Goal: Transaction & Acquisition: Book appointment/travel/reservation

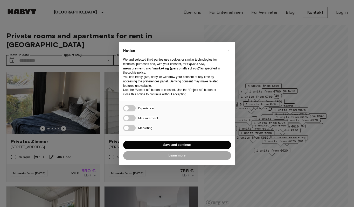
click at [175, 144] on button "Save and continue" at bounding box center [177, 145] width 108 height 9
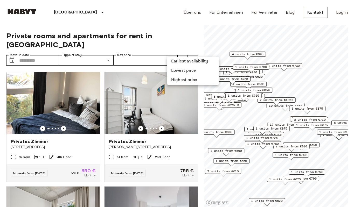
click at [176, 73] on li "Lowest price" at bounding box center [193, 70] width 52 height 9
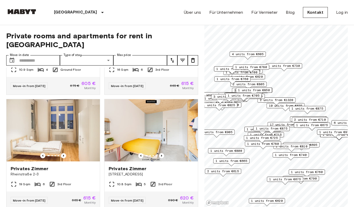
scroll to position [86, 0]
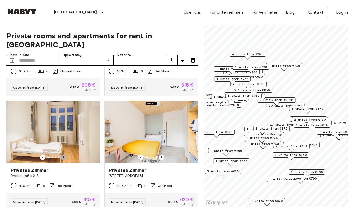
click at [64, 156] on icon "Previous image" at bounding box center [63, 157] width 1 height 2
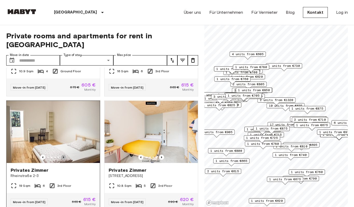
click at [64, 156] on icon "Previous image" at bounding box center [63, 157] width 1 height 2
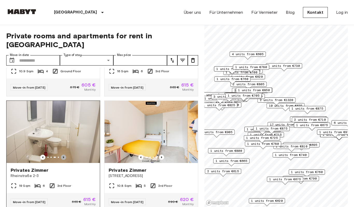
click at [64, 156] on icon "Previous image" at bounding box center [63, 157] width 1 height 2
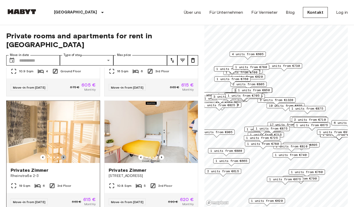
click at [64, 156] on icon "Previous image" at bounding box center [63, 157] width 1 height 2
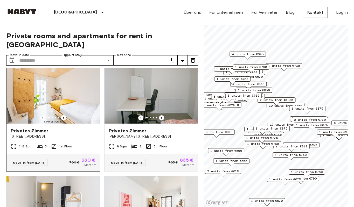
scroll to position [564, 0]
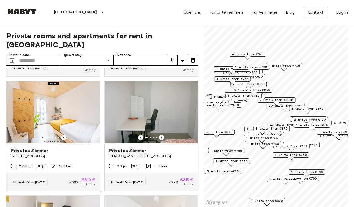
click at [74, 98] on img at bounding box center [52, 112] width 93 height 62
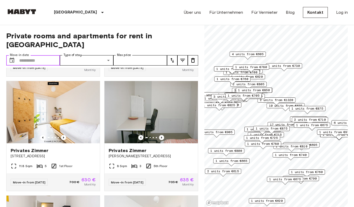
click at [42, 55] on input "Move-in date" at bounding box center [39, 60] width 41 height 10
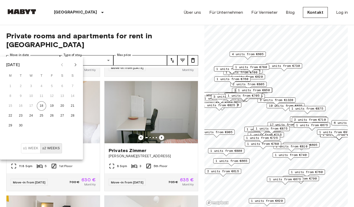
click at [78, 64] on icon "Next month" at bounding box center [75, 65] width 6 height 6
click at [61, 85] on button "1" at bounding box center [62, 86] width 9 height 9
type input "**********"
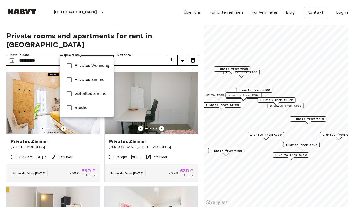
click at [129, 52] on div at bounding box center [177, 103] width 354 height 207
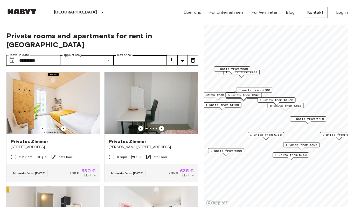
click at [130, 53] on label "Max price" at bounding box center [124, 55] width 14 height 4
click at [130, 55] on input "Max price" at bounding box center [140, 60] width 54 height 10
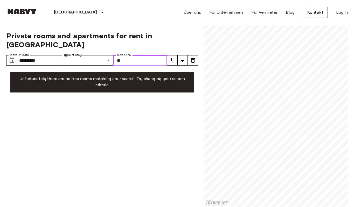
type input "***"
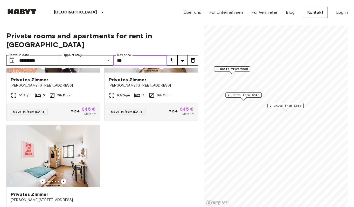
scroll to position [206, 0]
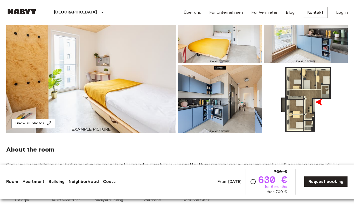
scroll to position [57, 0]
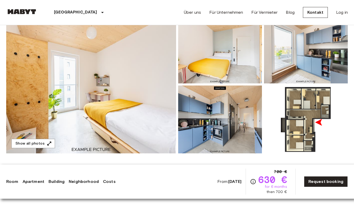
click at [126, 114] on img at bounding box center [91, 85] width 170 height 138
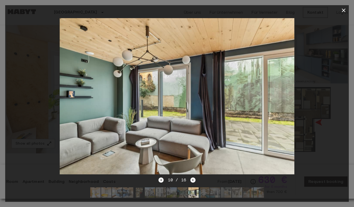
click at [316, 97] on div at bounding box center [177, 97] width 344 height 162
click at [342, 11] on icon "button" at bounding box center [344, 11] width 4 height 4
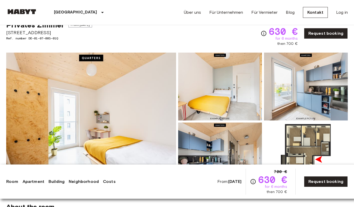
scroll to position [0, 0]
